Goal: Use online tool/utility: Utilize a website feature to perform a specific function

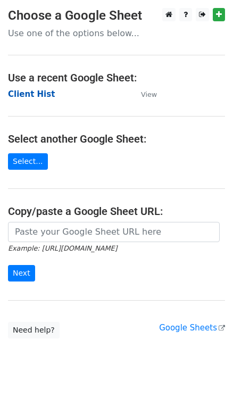
click at [35, 98] on strong "Client Hist" at bounding box center [31, 94] width 47 height 10
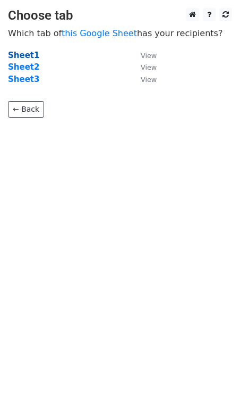
click at [22, 56] on strong "Sheet1" at bounding box center [23, 56] width 31 height 10
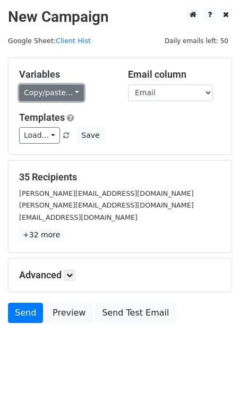
click at [57, 85] on link "Copy/paste..." at bounding box center [51, 93] width 65 height 16
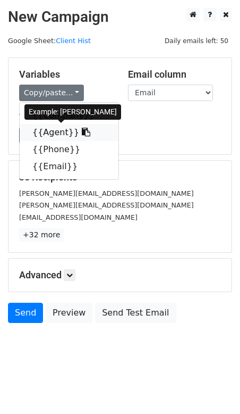
click at [46, 129] on link "{{Agent}}" at bounding box center [69, 132] width 99 height 17
